Goal: Task Accomplishment & Management: Manage account settings

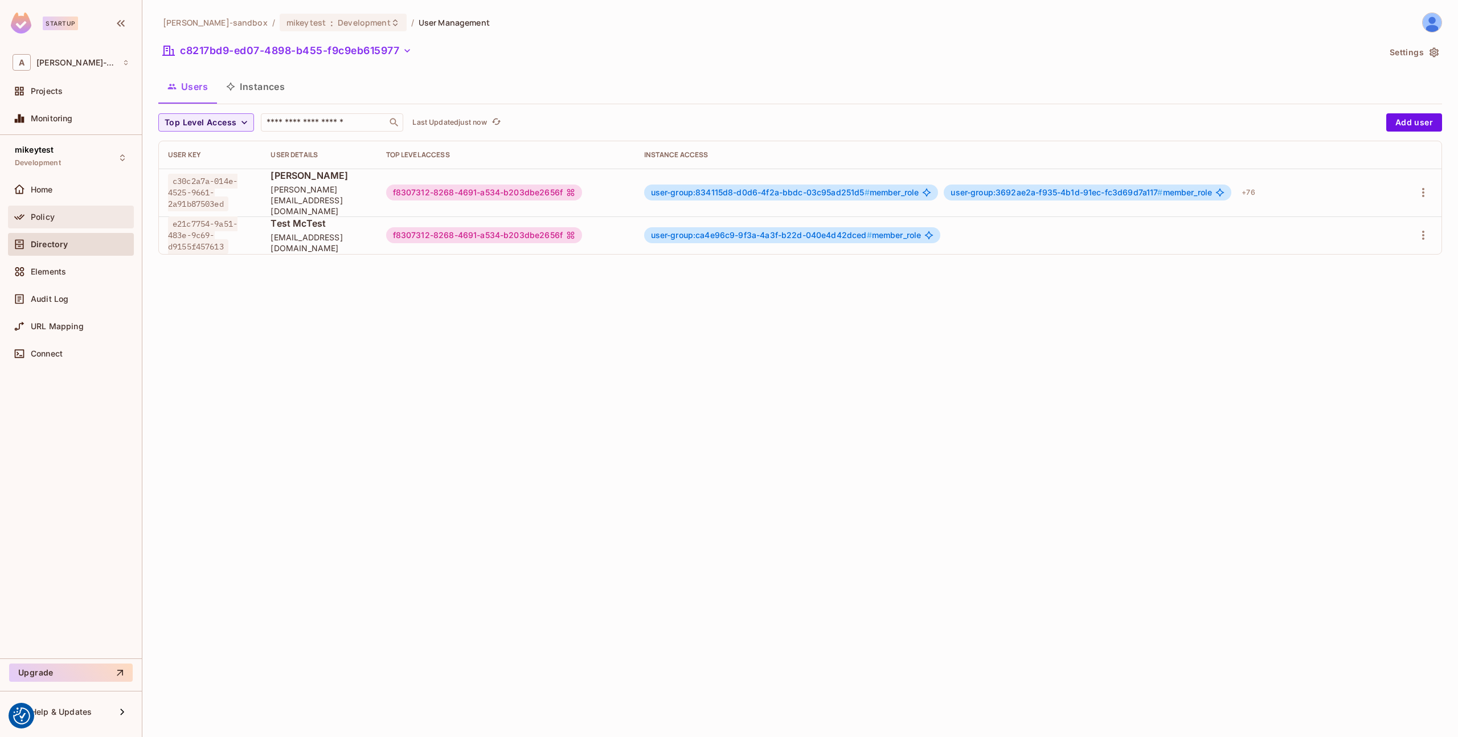
click at [64, 214] on div "Policy" at bounding box center [80, 216] width 99 height 9
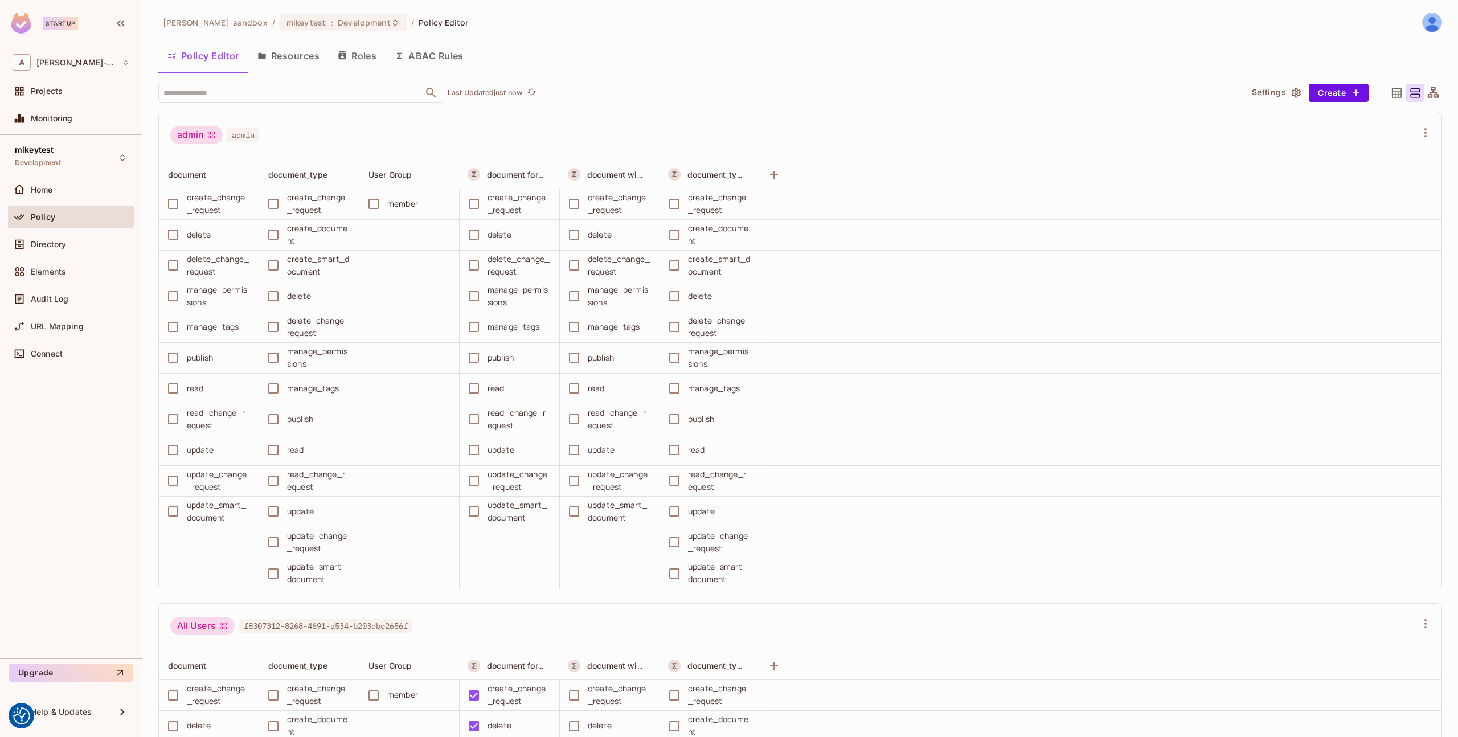
scroll to position [1, 0]
click at [46, 277] on div "Elements" at bounding box center [71, 272] width 117 height 14
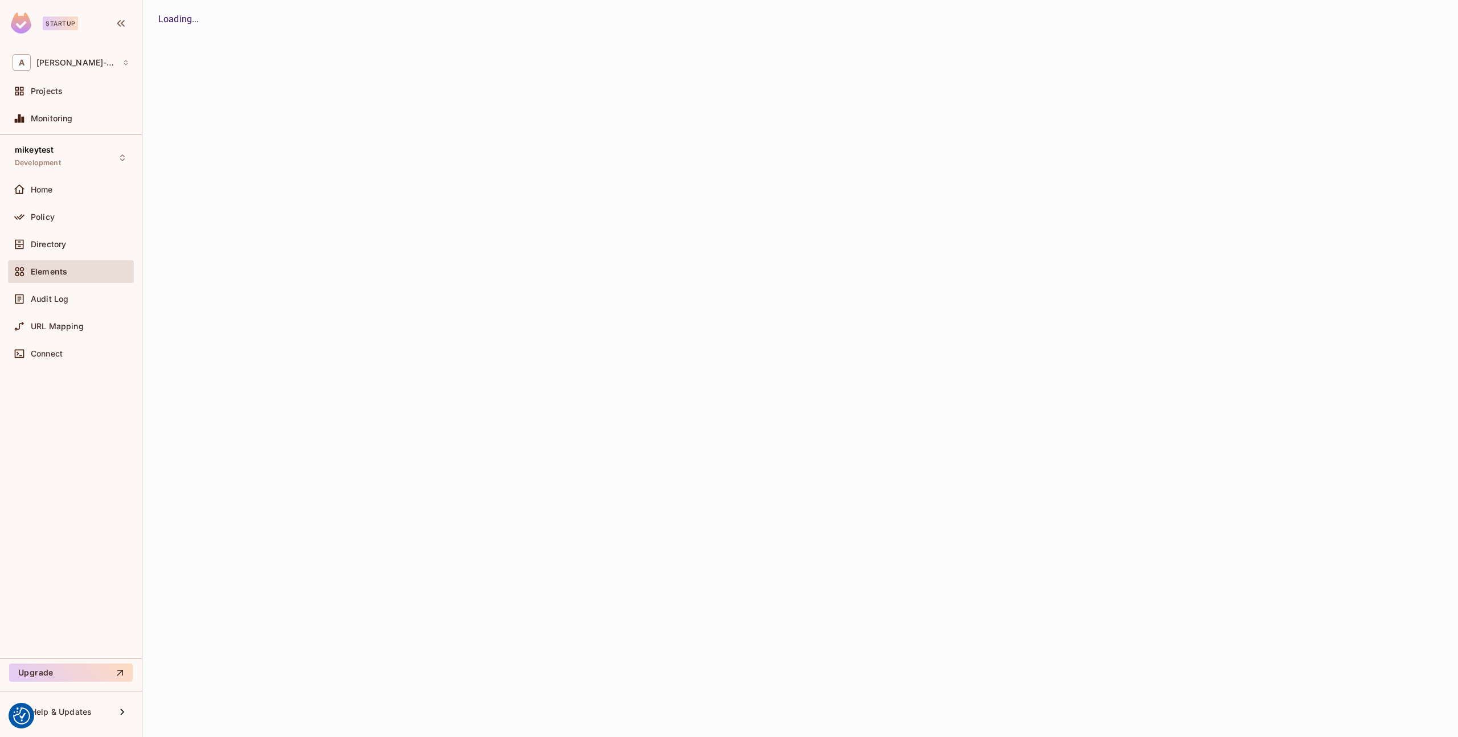
click at [52, 297] on span "Audit Log" at bounding box center [50, 298] width 38 height 9
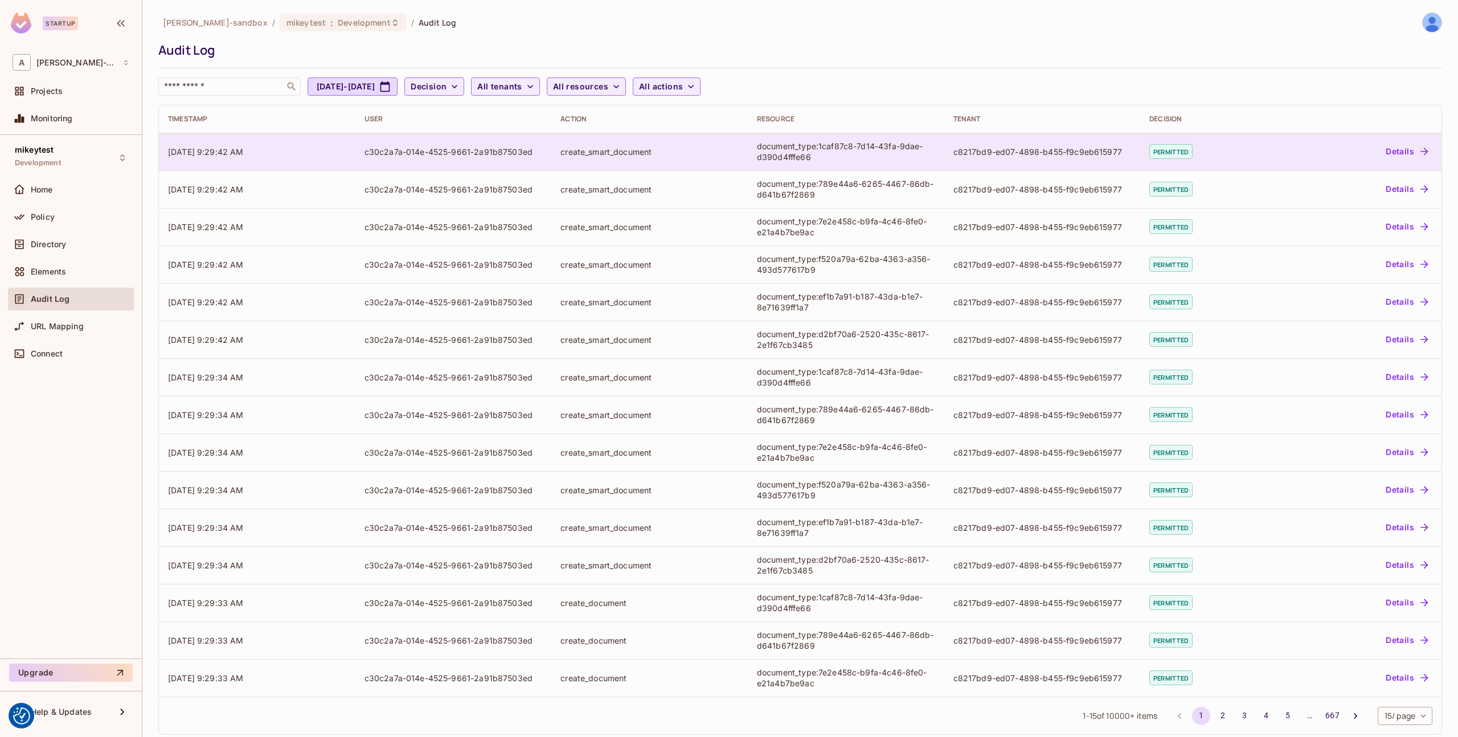
click at [1383, 150] on button "Details" at bounding box center [1406, 151] width 51 height 18
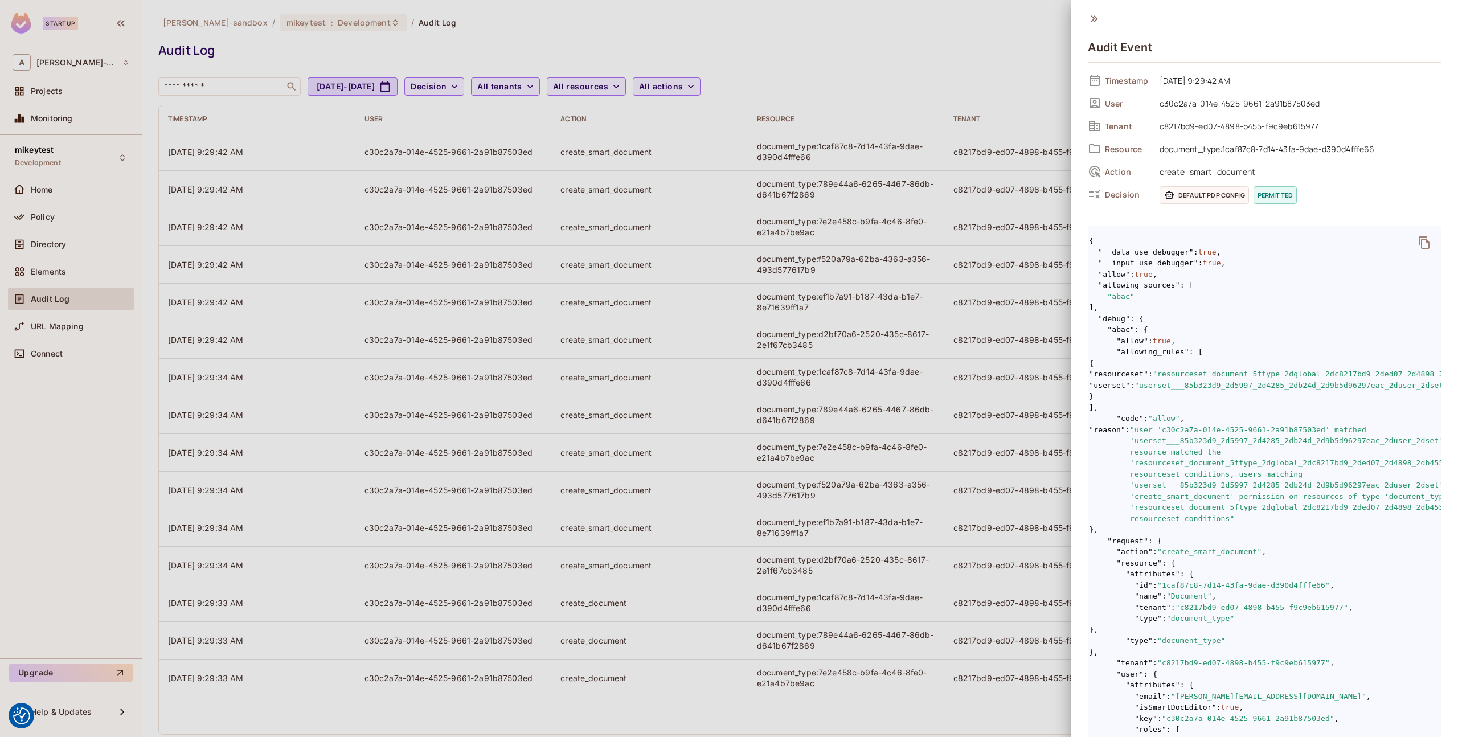
scroll to position [0, 20]
click at [981, 412] on div at bounding box center [729, 368] width 1458 height 737
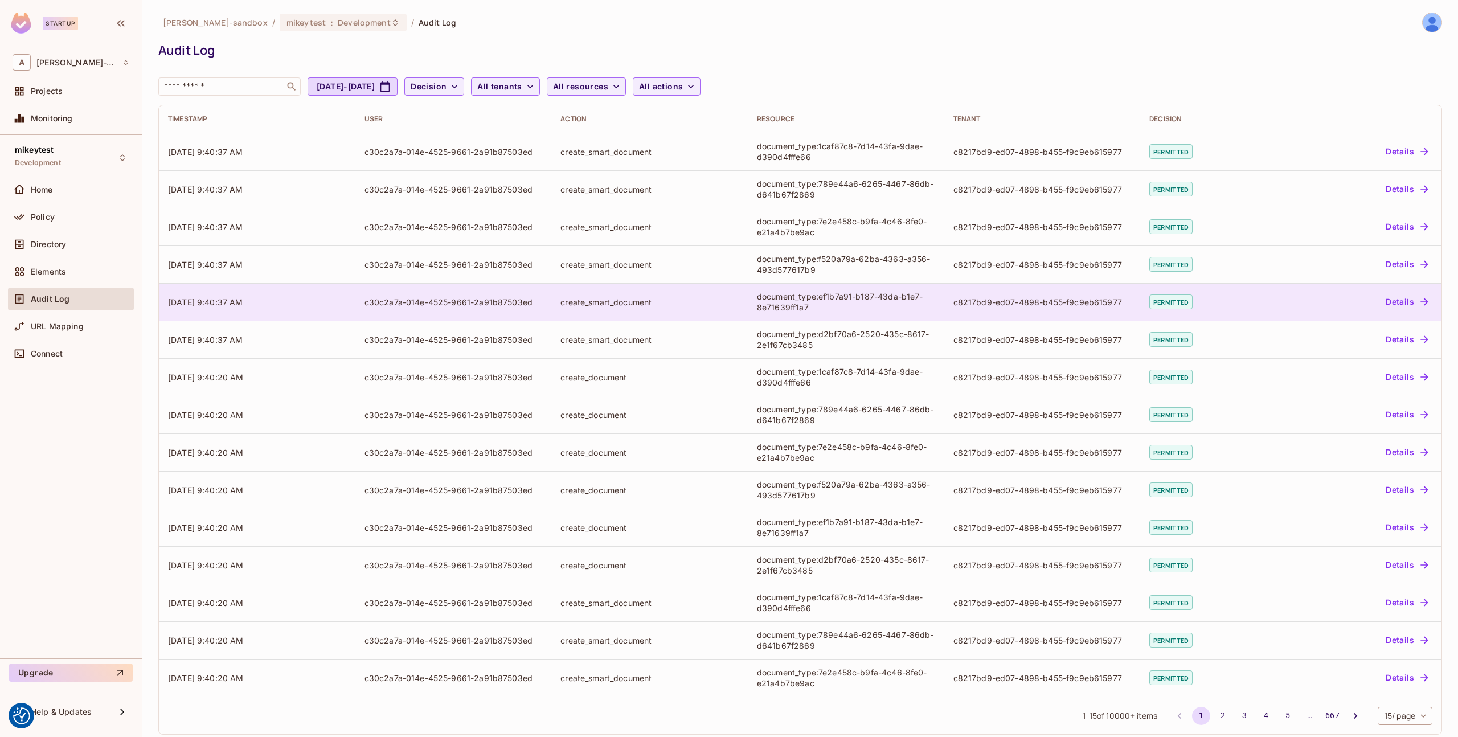
scroll to position [5, 0]
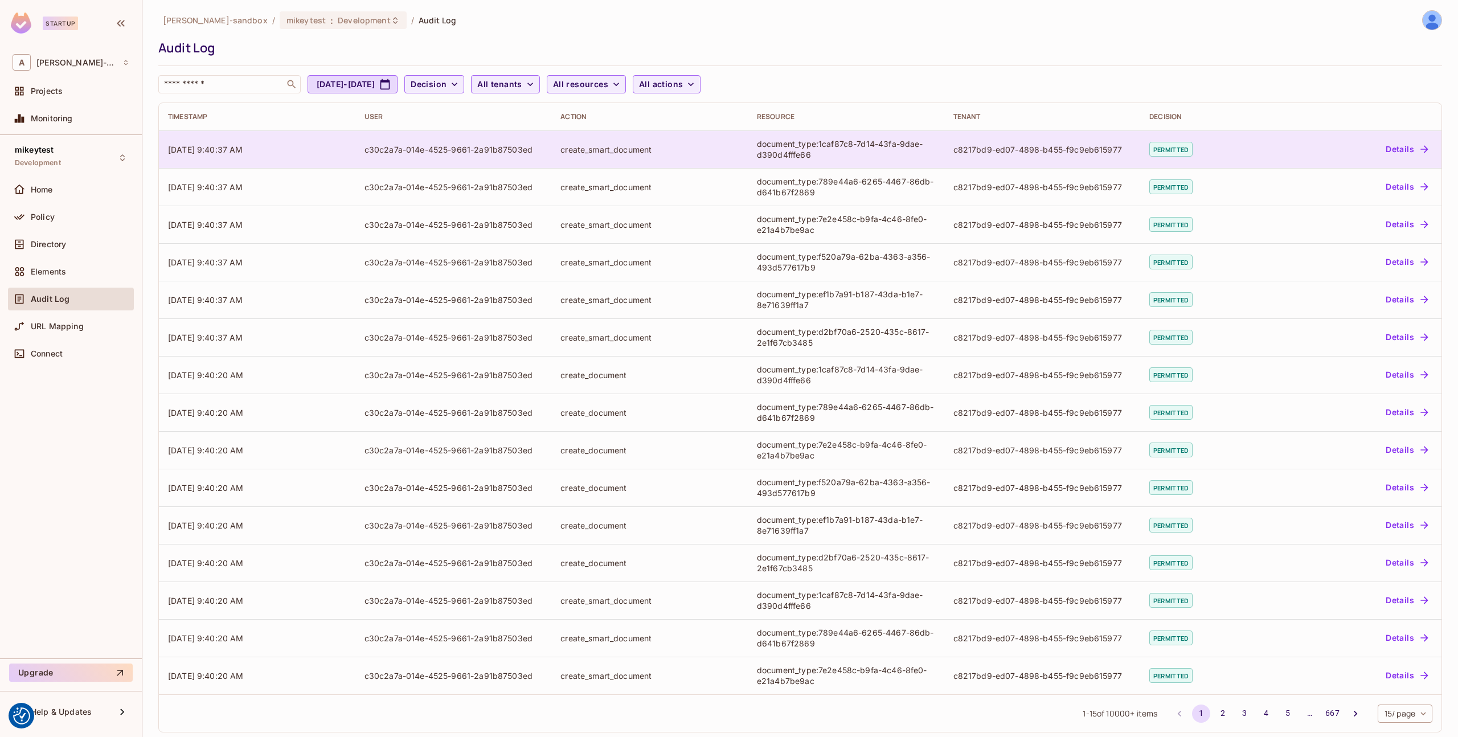
click at [1383, 154] on button "Details" at bounding box center [1406, 149] width 51 height 18
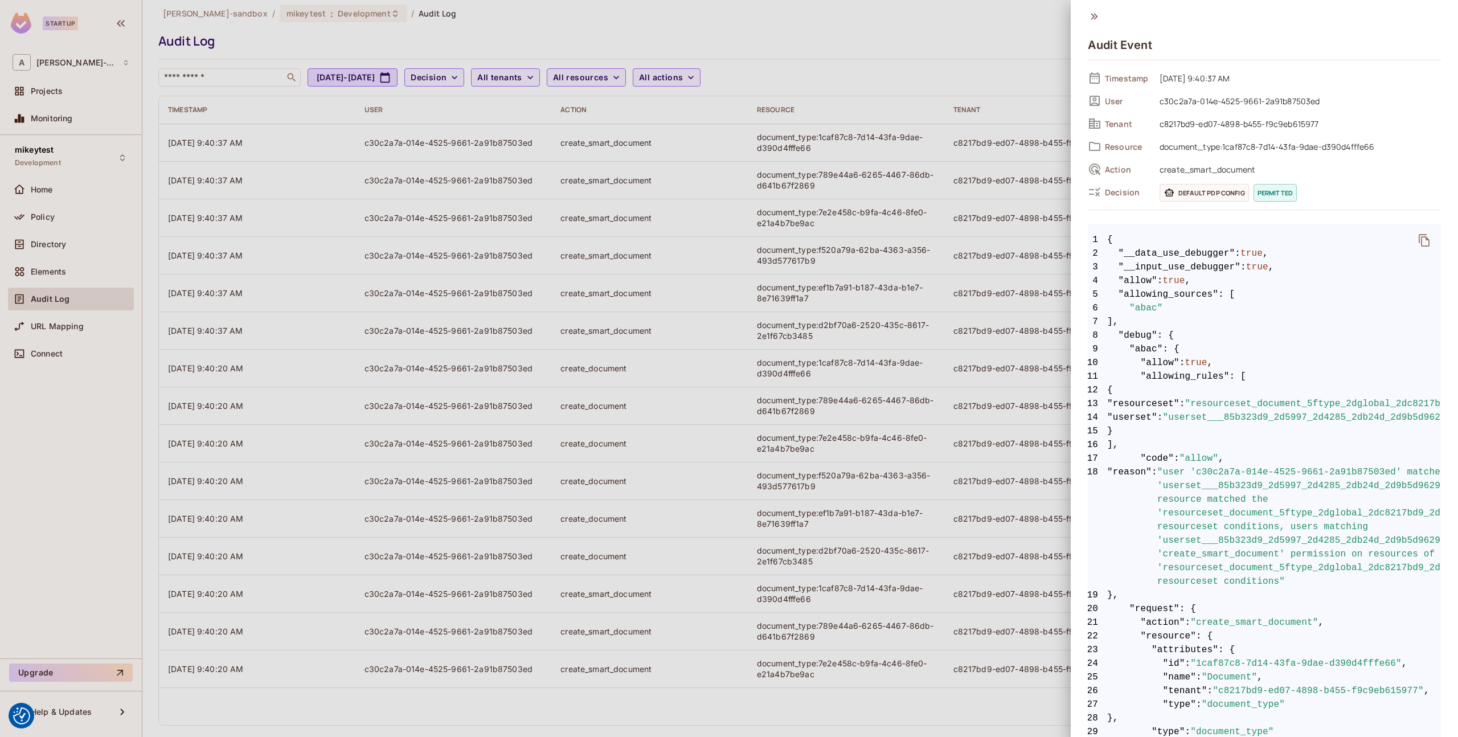
scroll to position [0, 0]
click at [1029, 350] on div at bounding box center [729, 368] width 1458 height 737
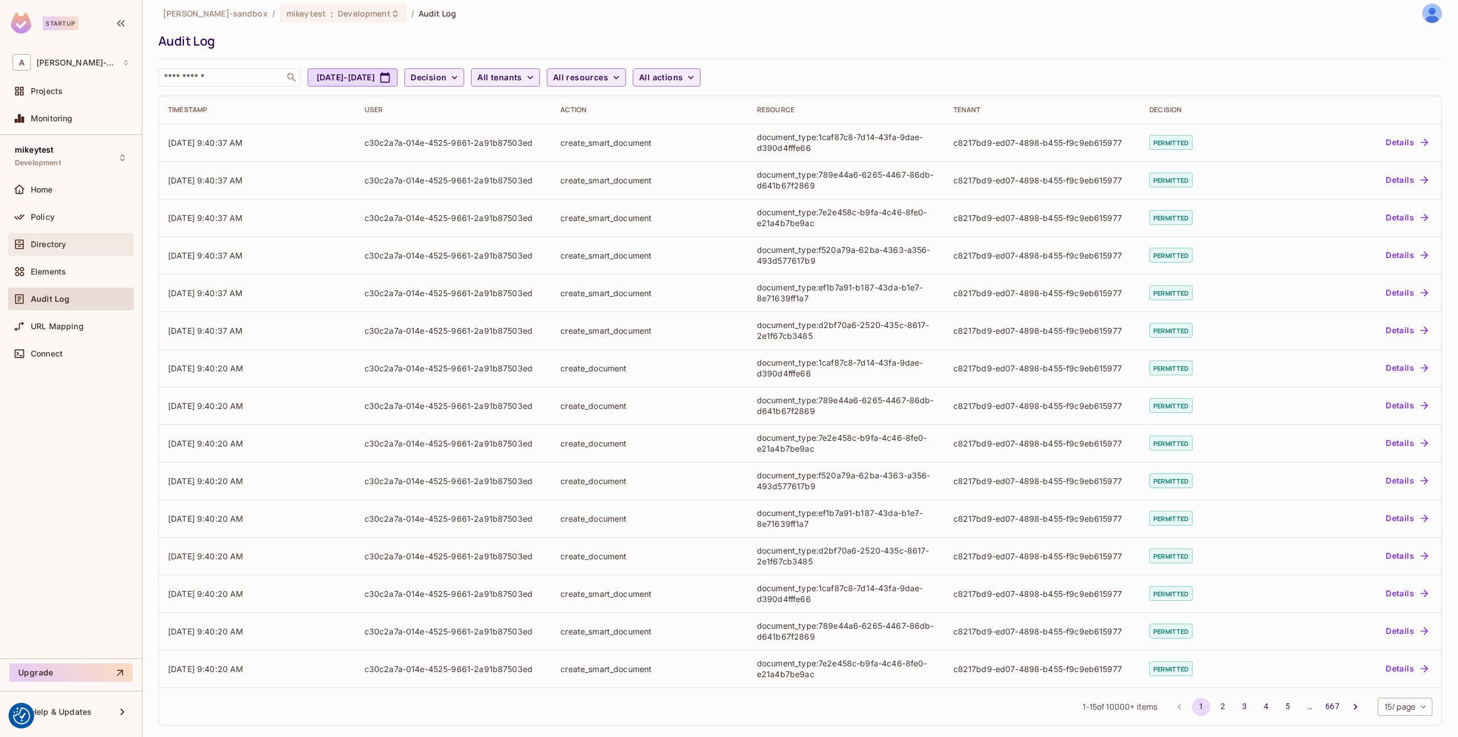
click at [69, 248] on div "Directory" at bounding box center [80, 244] width 99 height 9
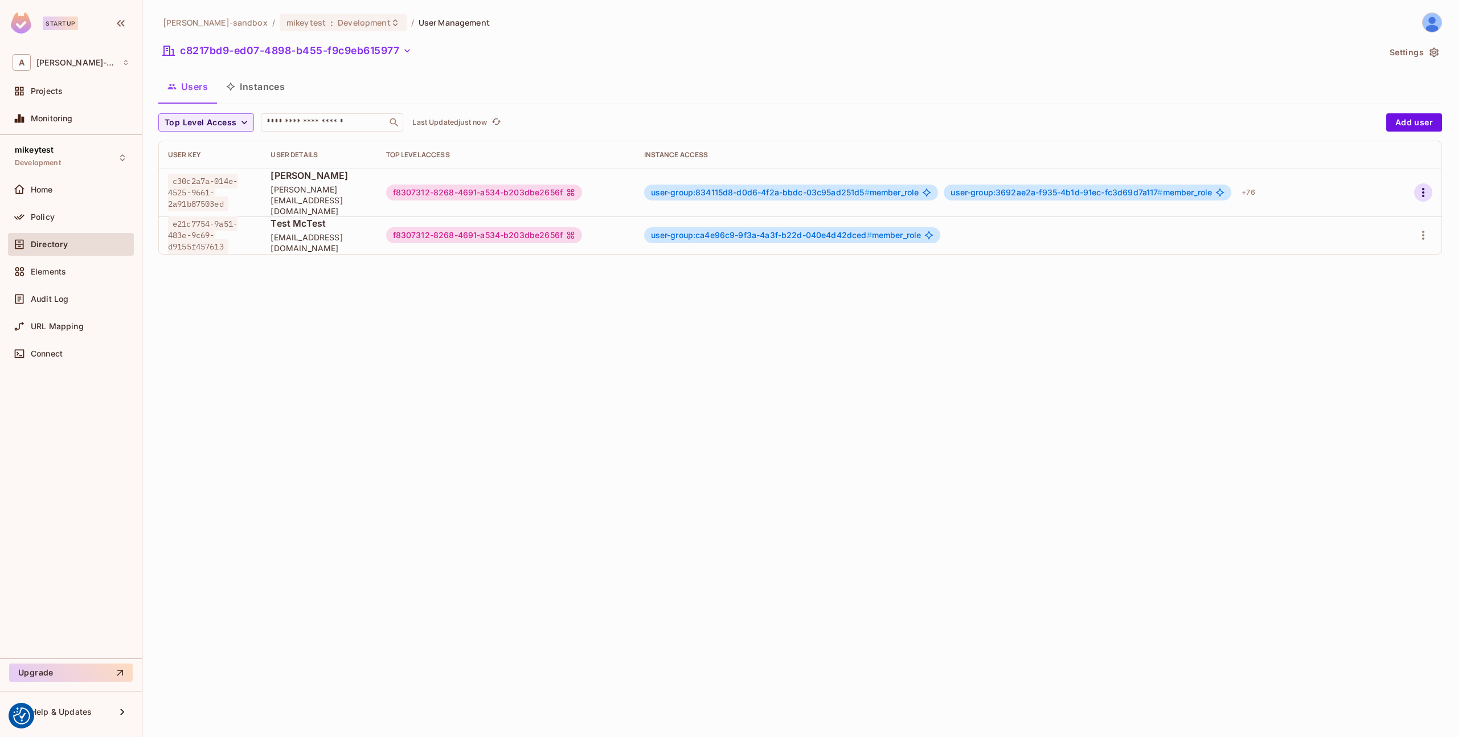
click at [1421, 186] on icon "button" at bounding box center [1424, 193] width 14 height 14
click at [1372, 236] on div "Edit Attributes" at bounding box center [1384, 238] width 56 height 11
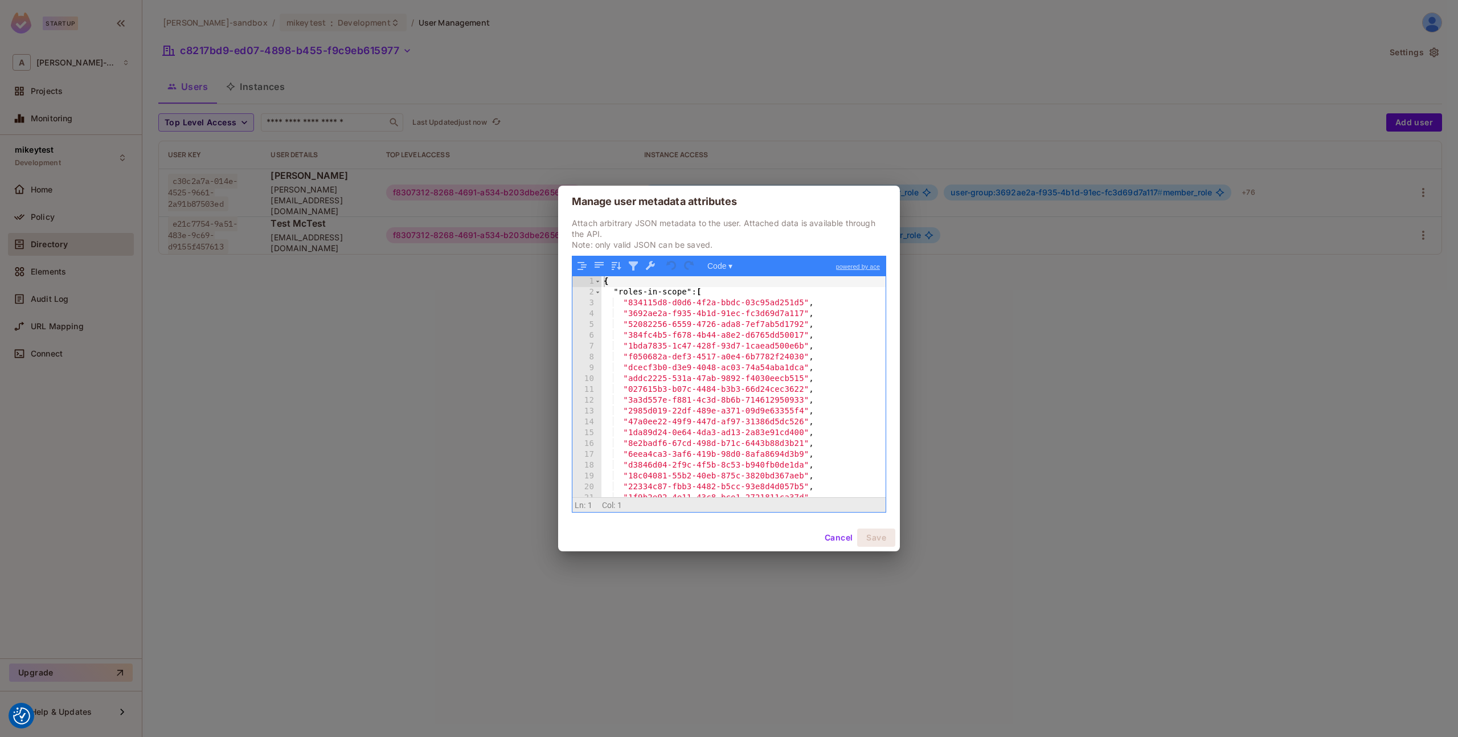
click at [839, 537] on button "Cancel" at bounding box center [838, 538] width 37 height 18
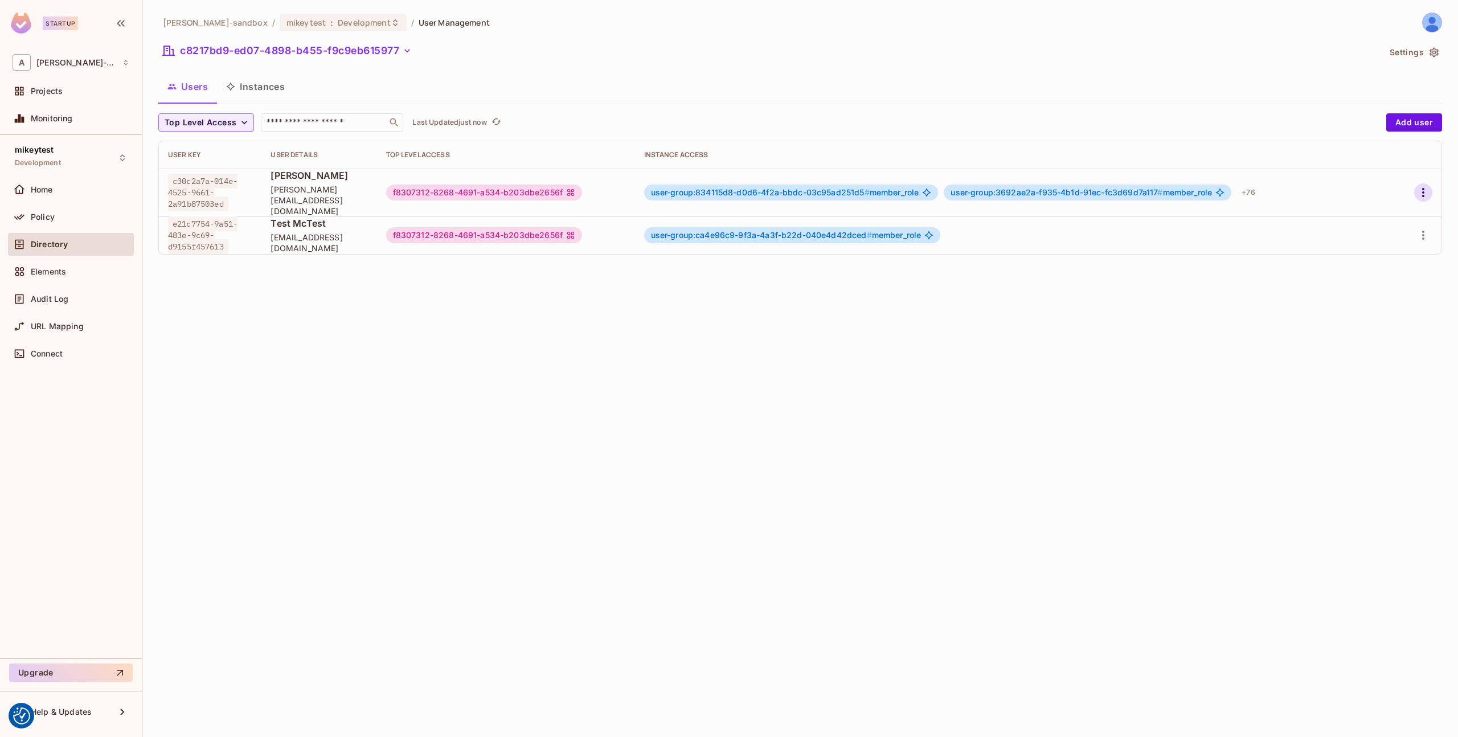
click at [1426, 187] on icon "button" at bounding box center [1424, 193] width 14 height 14
click at [1380, 233] on div "Edit Attributes" at bounding box center [1384, 238] width 56 height 11
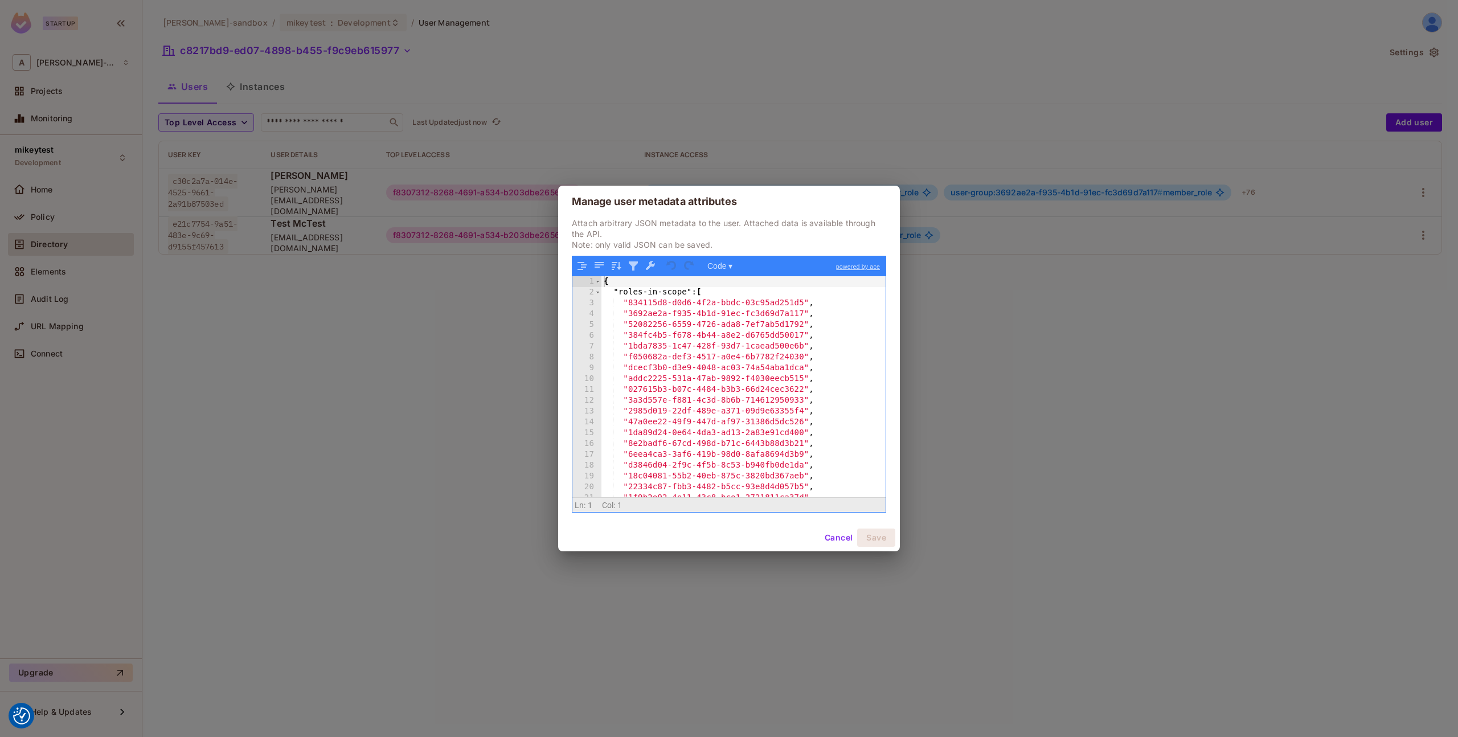
click at [831, 543] on button "Cancel" at bounding box center [838, 538] width 37 height 18
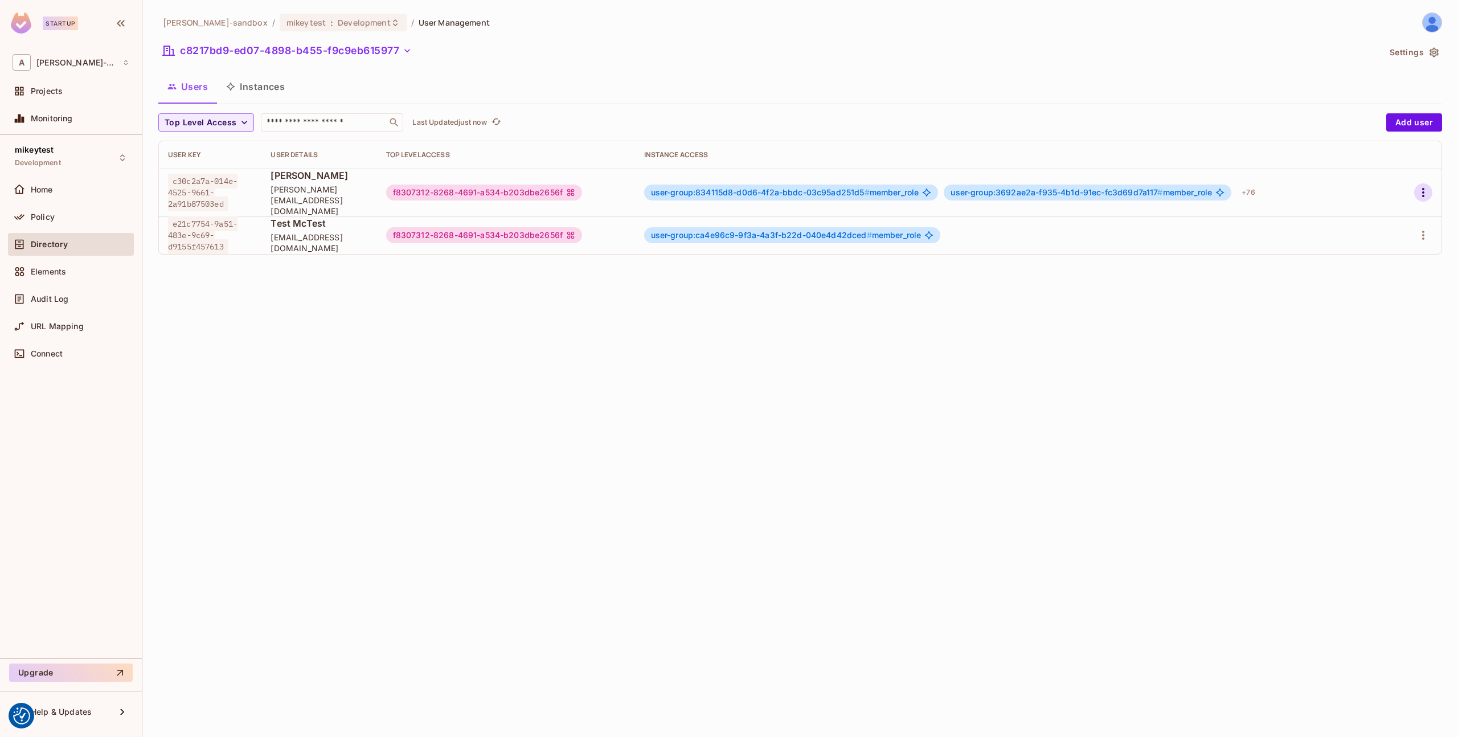
click at [1427, 186] on icon "button" at bounding box center [1424, 193] width 14 height 14
click at [1360, 214] on div "Edit" at bounding box center [1363, 213] width 15 height 11
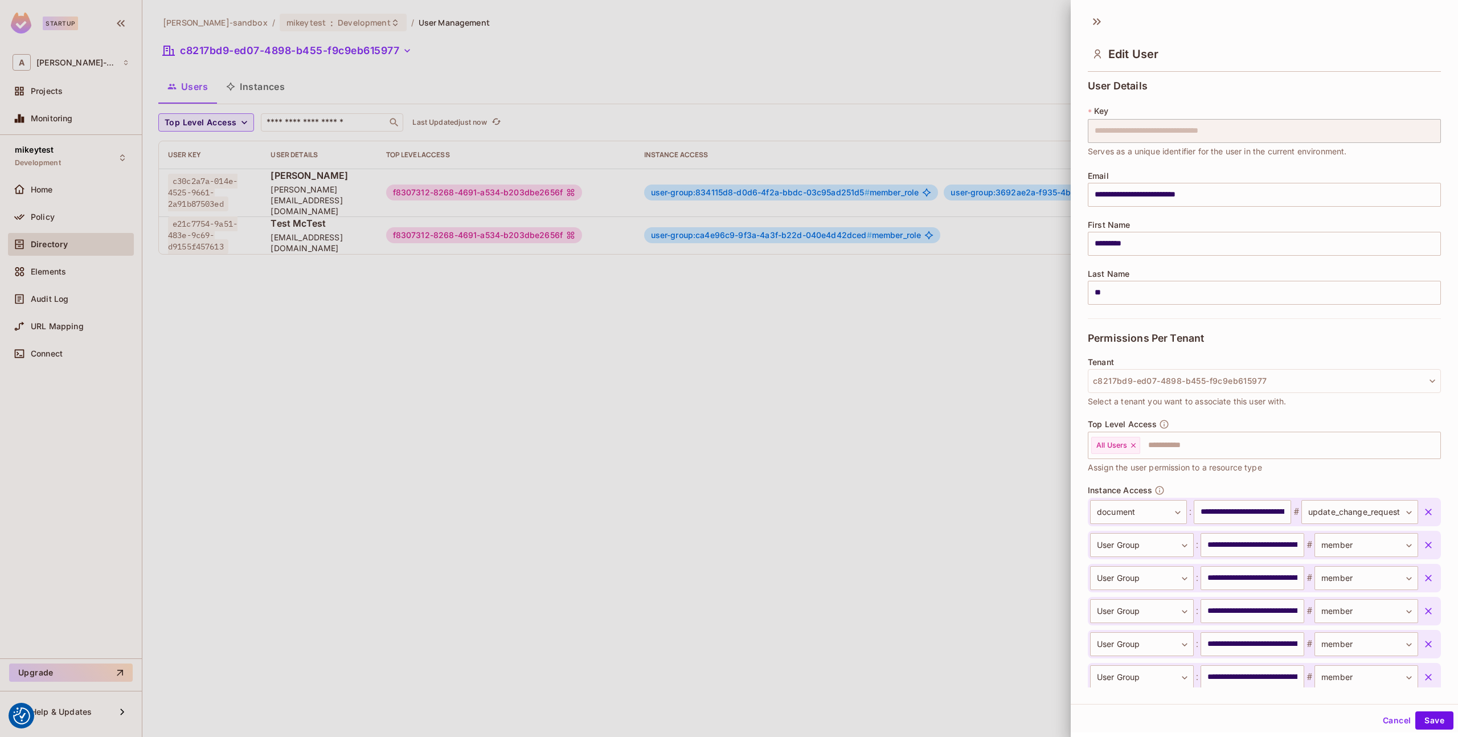
click at [1409, 718] on button "Cancel" at bounding box center [1396, 720] width 37 height 18
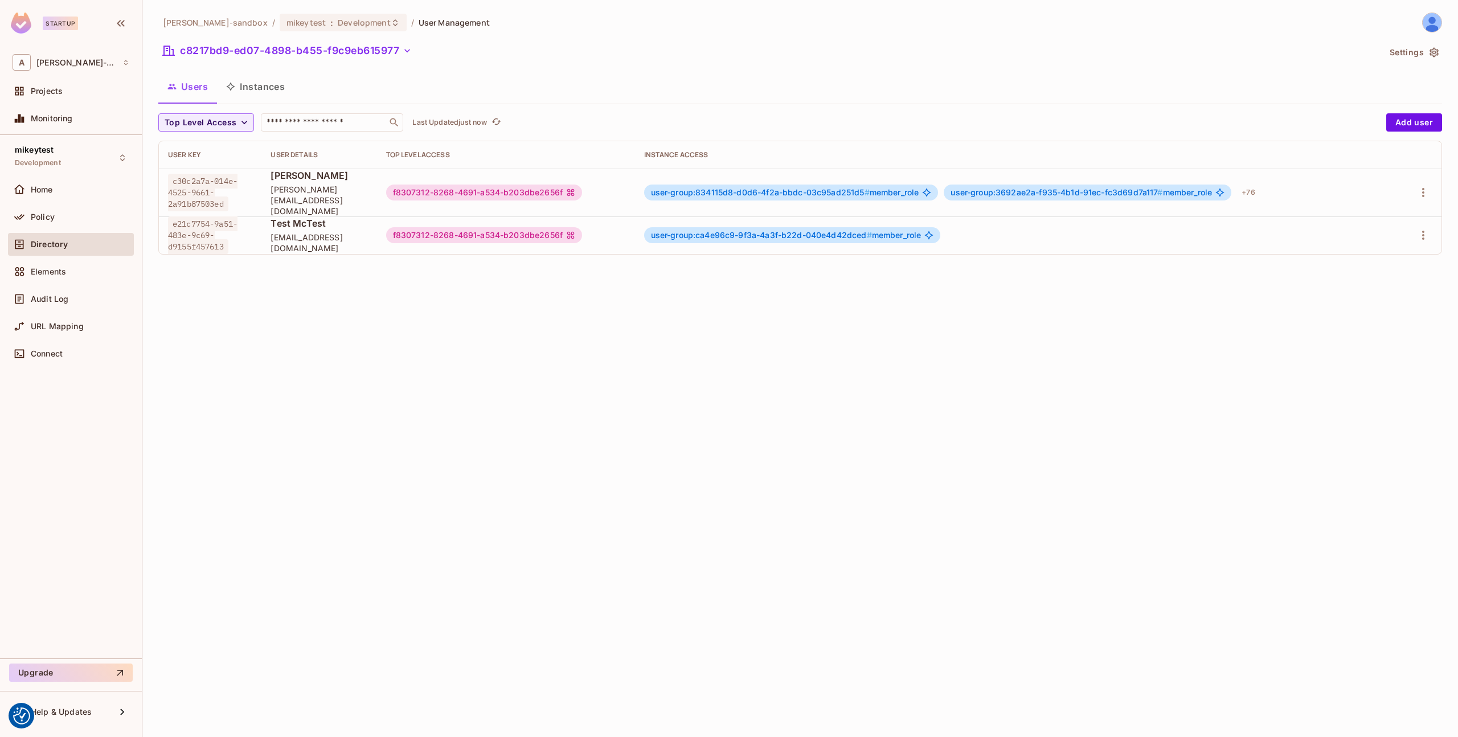
click at [929, 440] on div "alex-trustflight-sandbox / mikeytest : Development / User Management c8217bd9-e…" at bounding box center [800, 368] width 1316 height 737
click at [256, 378] on div "alex-trustflight-sandbox / mikeytest : Development / User Management c8217bd9-e…" at bounding box center [800, 368] width 1316 height 737
click at [1426, 187] on icon "button" at bounding box center [1424, 193] width 14 height 14
click at [1353, 233] on span "Edit Attributes" at bounding box center [1383, 239] width 63 height 18
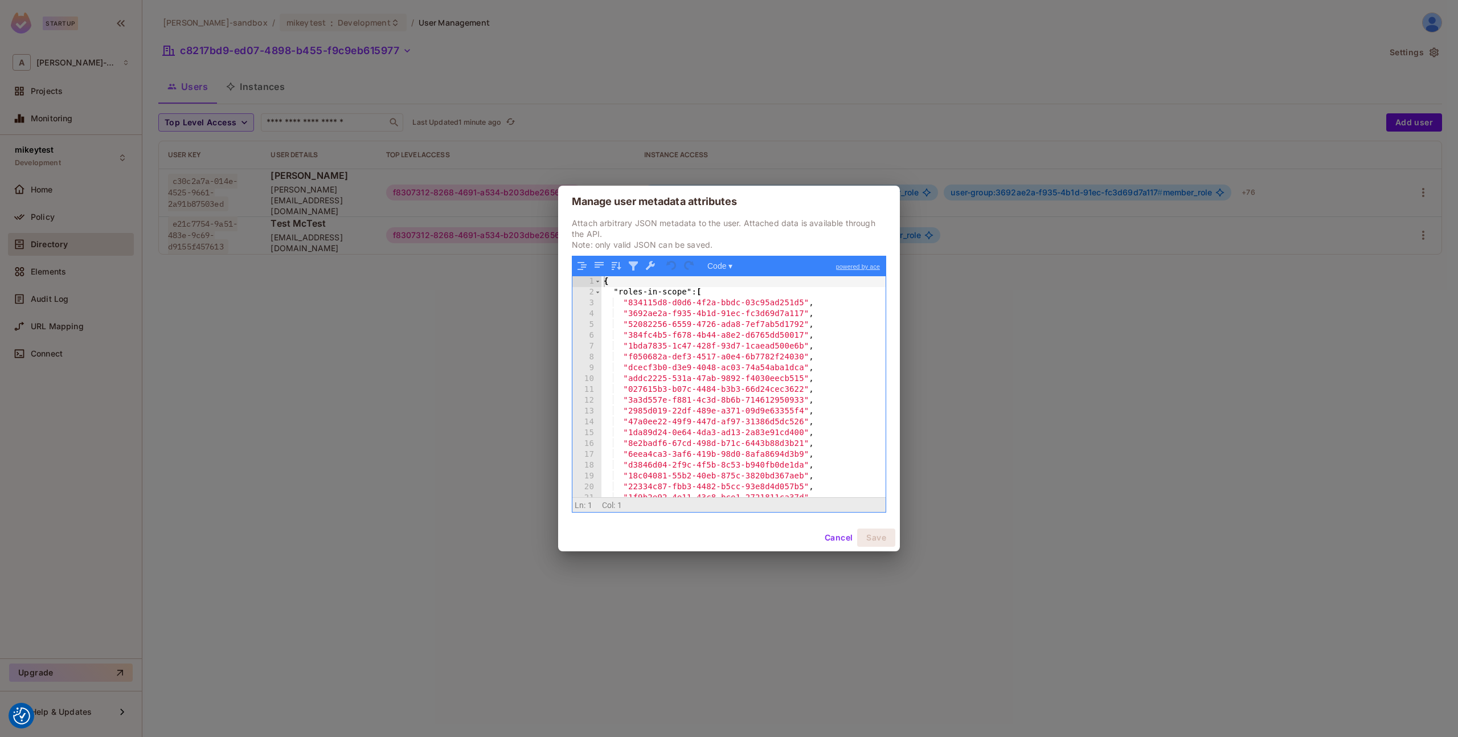
click at [836, 536] on button "Cancel" at bounding box center [838, 538] width 37 height 18
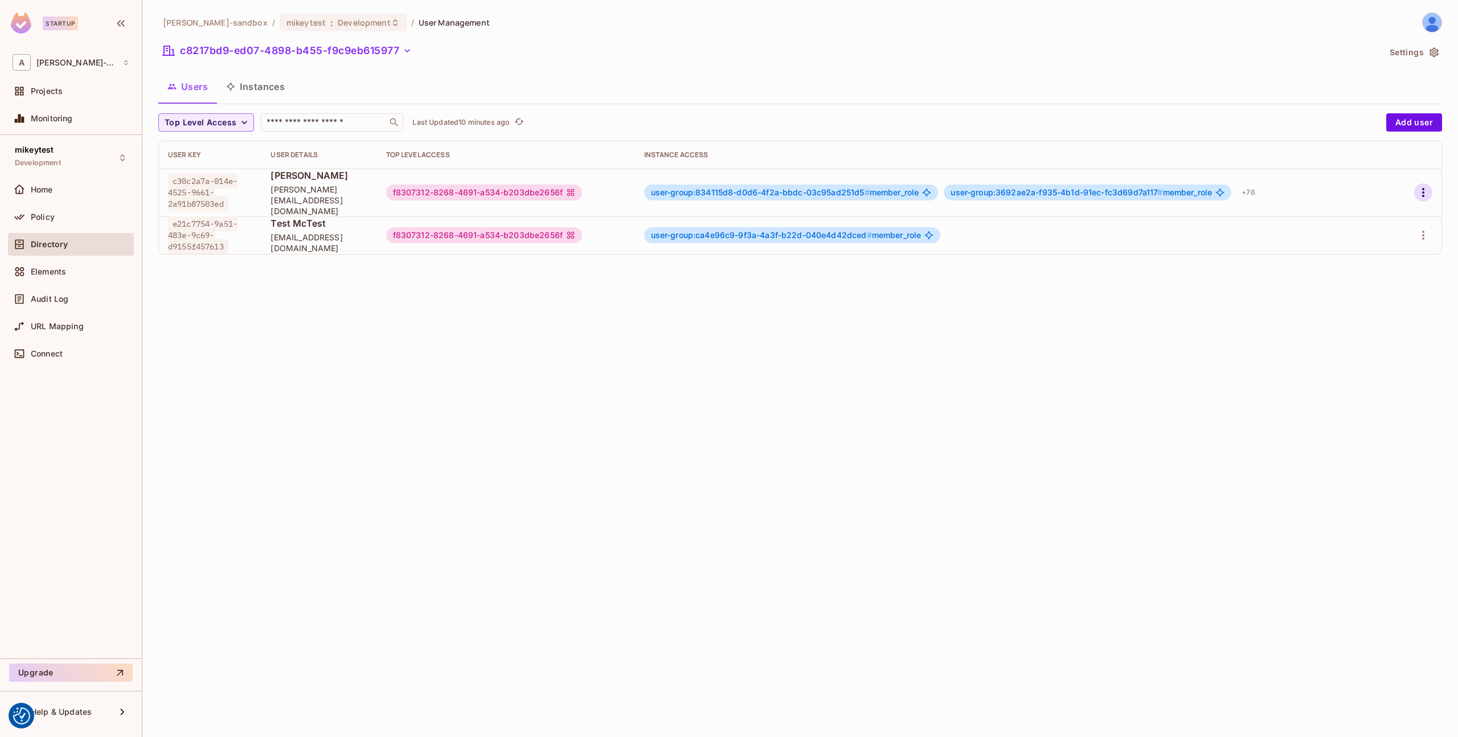
click at [1426, 191] on icon "button" at bounding box center [1424, 193] width 14 height 14
click at [1377, 234] on div "Edit Attributes" at bounding box center [1384, 238] width 56 height 11
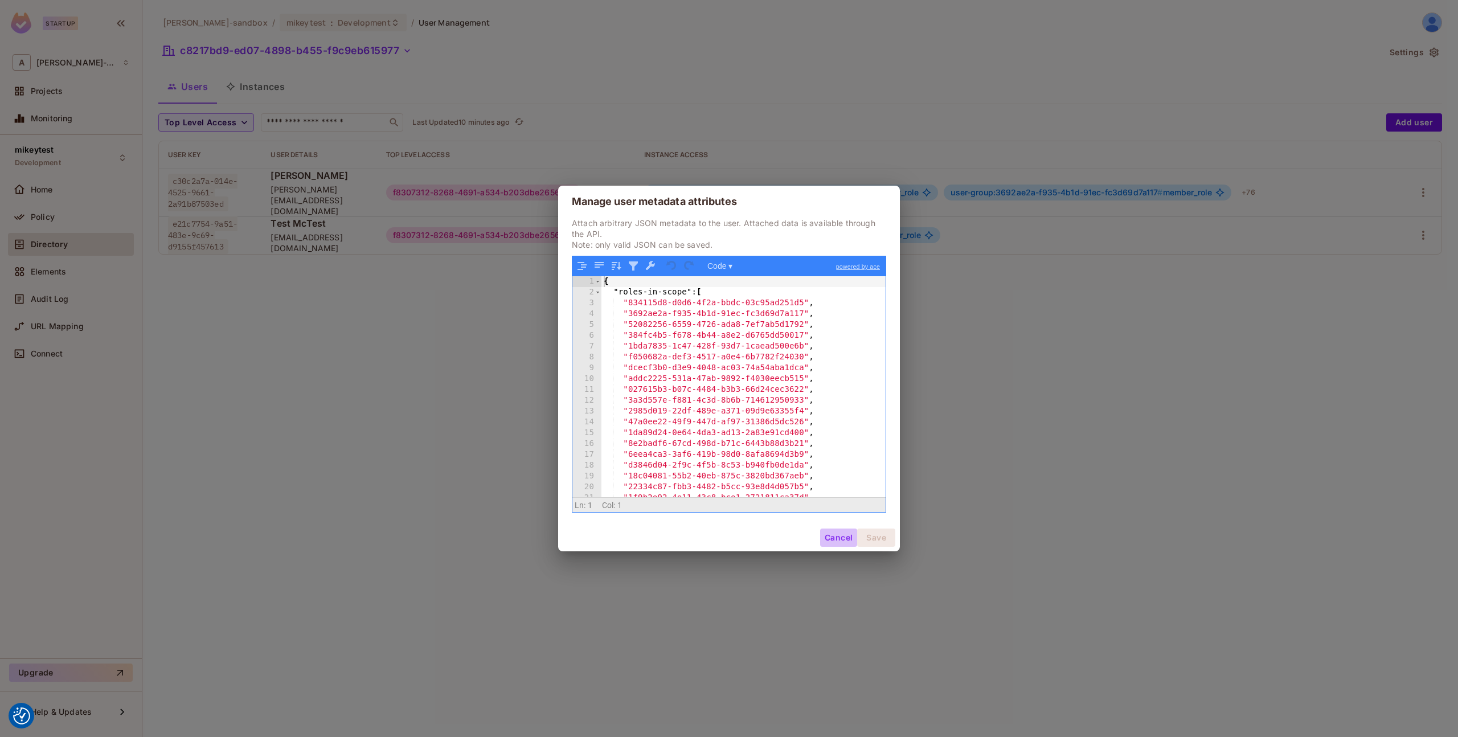
click at [841, 539] on button "Cancel" at bounding box center [838, 538] width 37 height 18
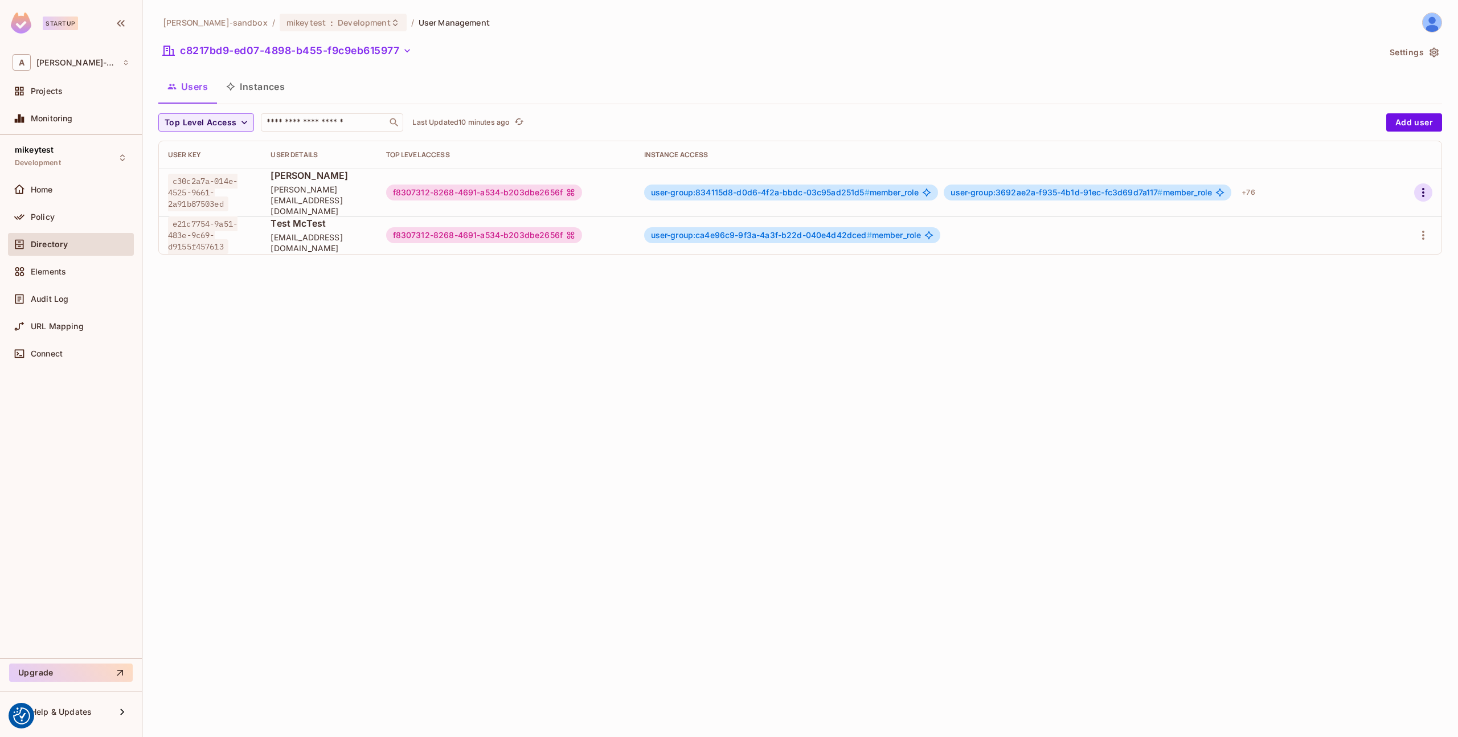
click at [1428, 189] on icon "button" at bounding box center [1424, 193] width 14 height 14
click at [1366, 239] on div "Edit Attributes" at bounding box center [1384, 238] width 56 height 11
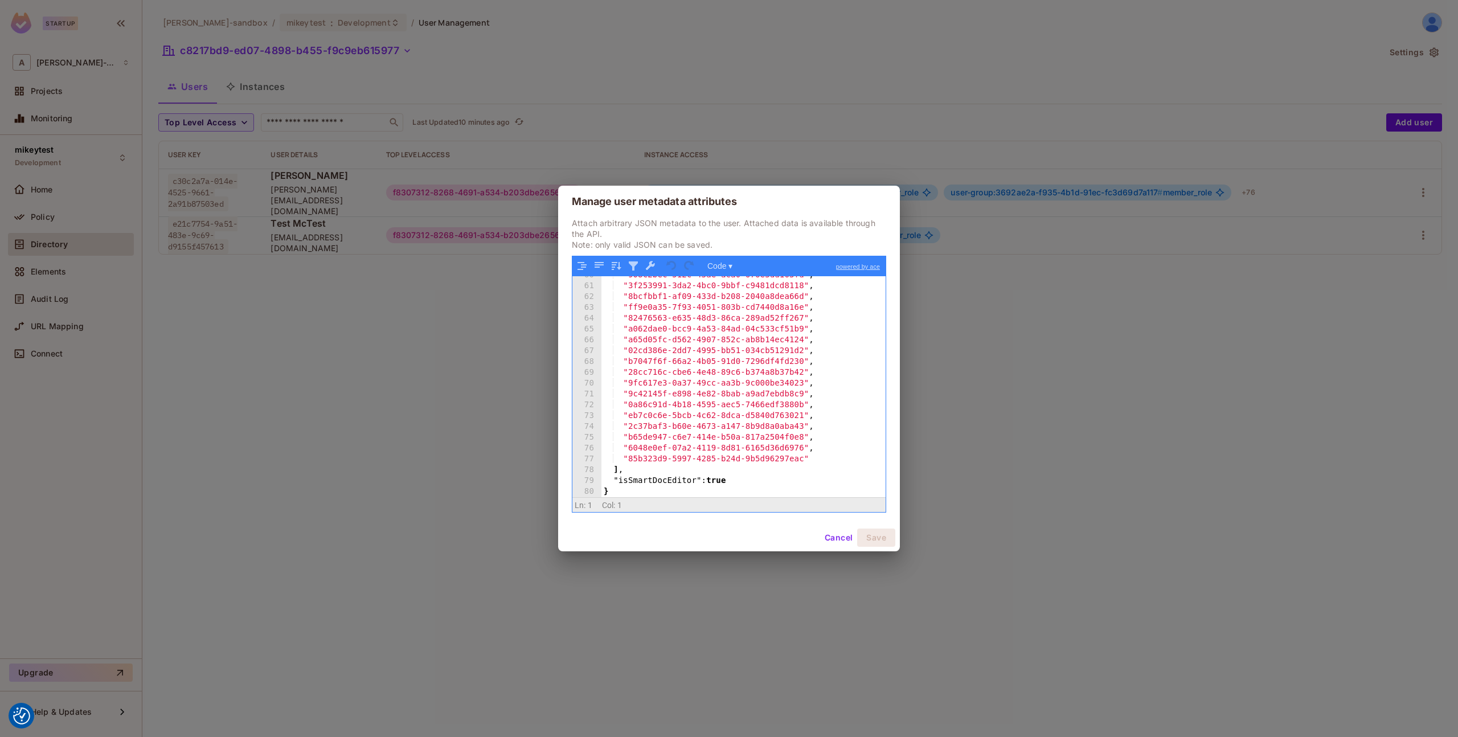
scroll to position [645, 0]
click at [834, 538] on button "Cancel" at bounding box center [838, 538] width 37 height 18
